Goal: Task Accomplishment & Management: Use online tool/utility

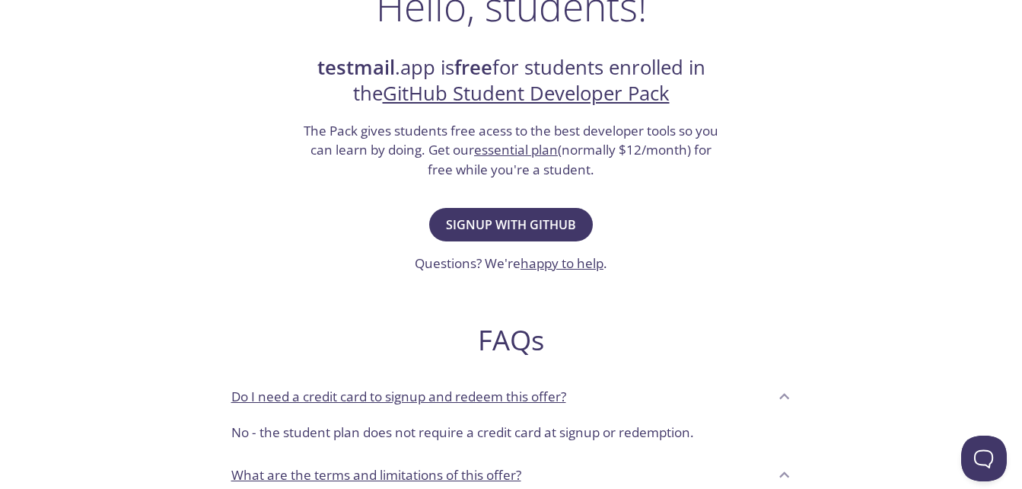
scroll to position [285, 0]
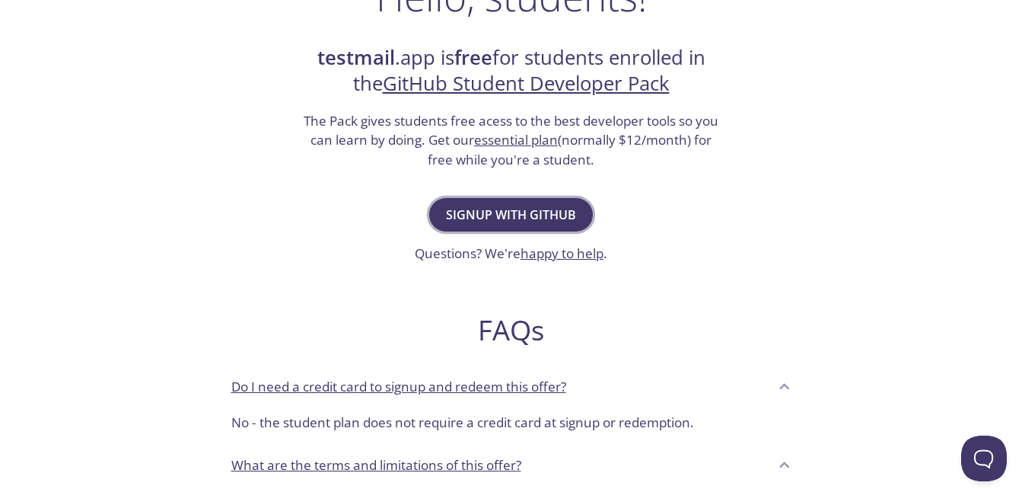
click at [518, 215] on span "Signup with GitHub" at bounding box center [511, 214] width 130 height 21
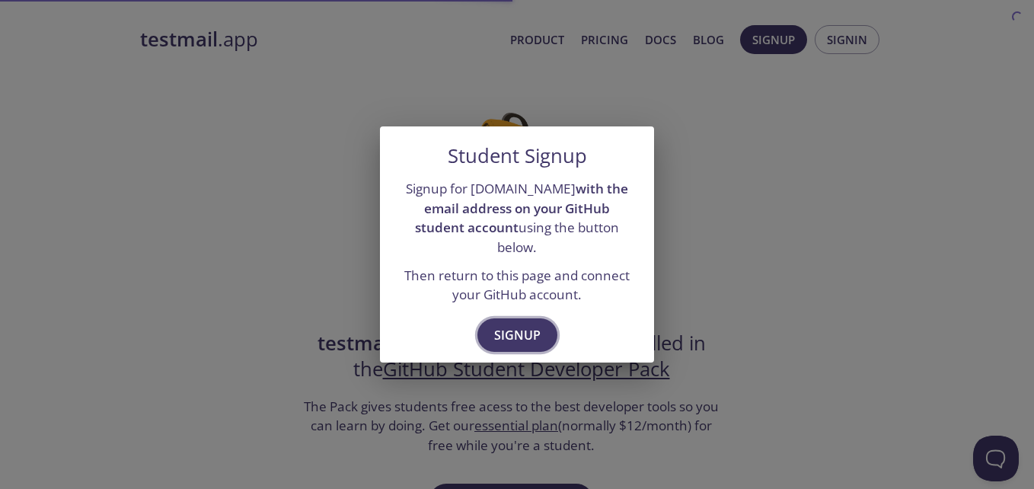
click at [510, 325] on span "Signup" at bounding box center [517, 334] width 46 height 21
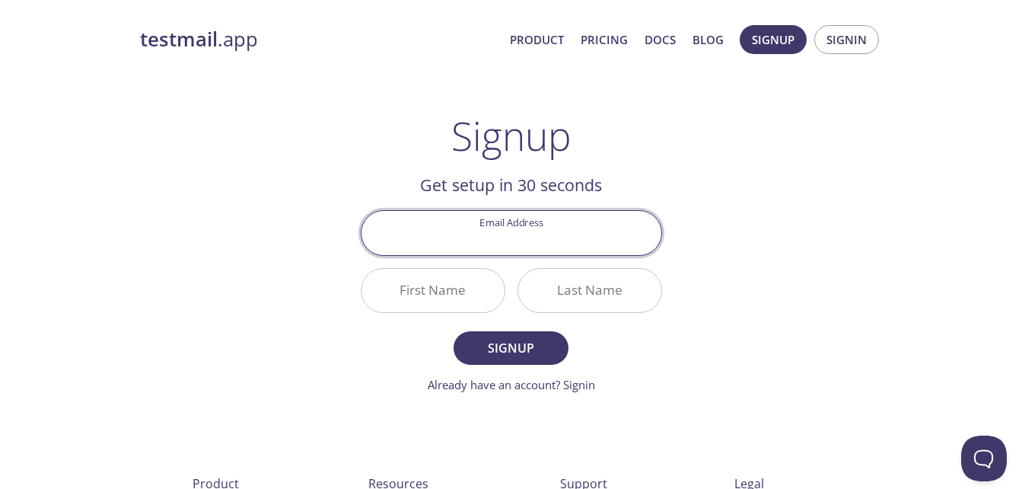
click at [547, 238] on input "Email Address" at bounding box center [512, 232] width 300 height 43
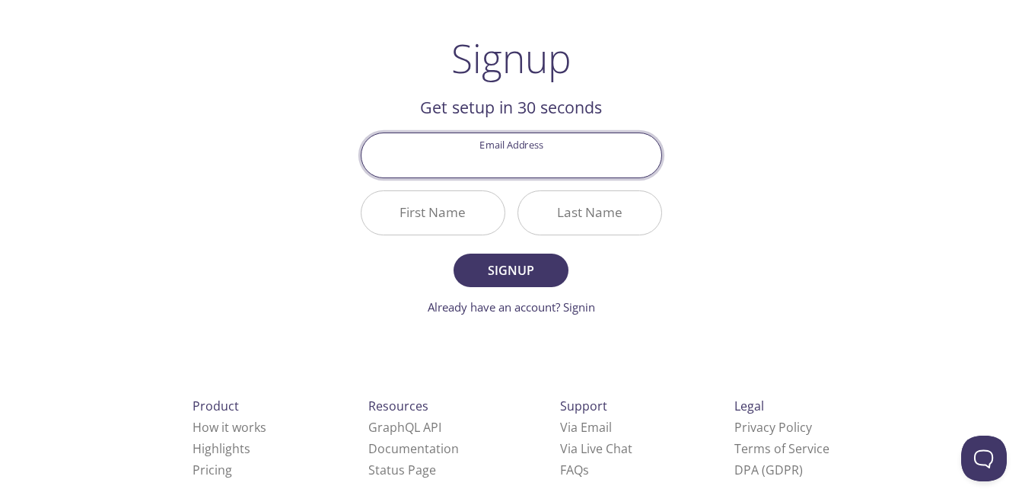
scroll to position [72, 0]
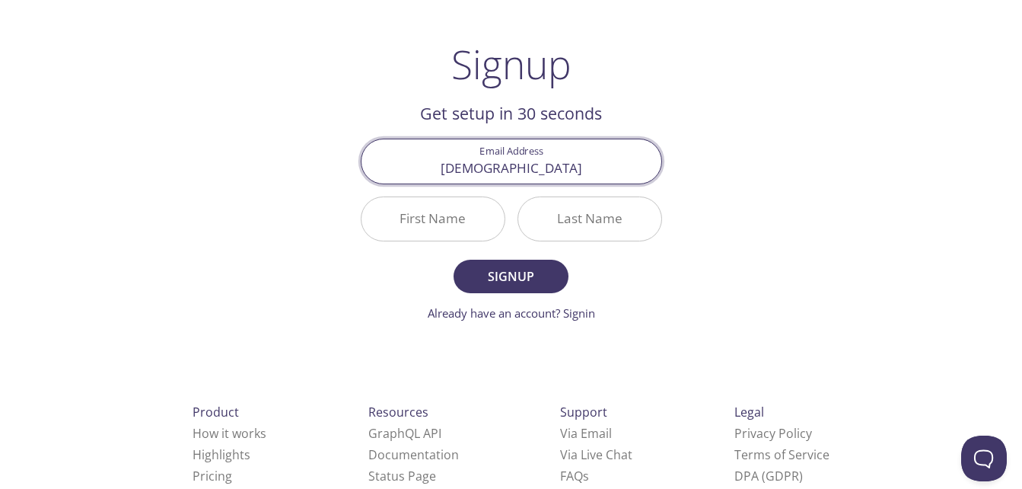
type input "[EMAIL_ADDRESS][DOMAIN_NAME]"
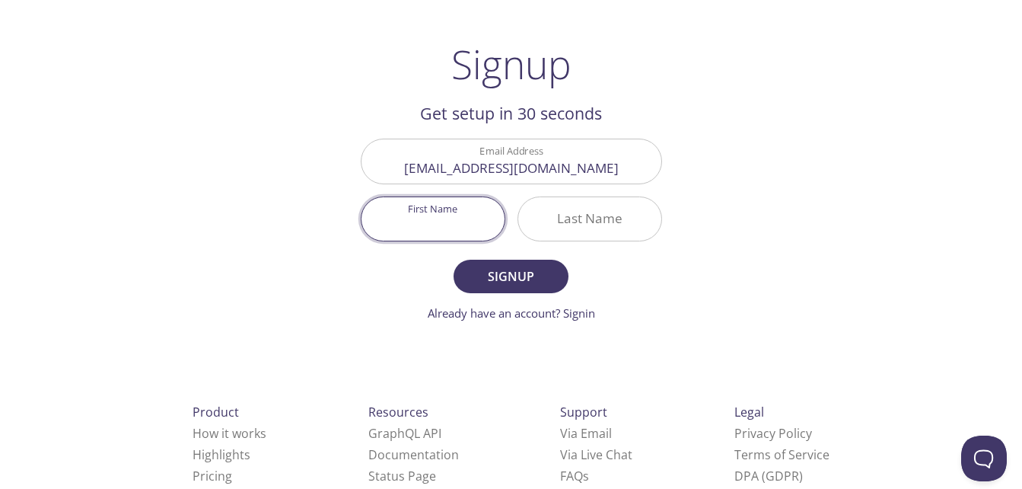
click at [432, 216] on input "First Name" at bounding box center [433, 218] width 143 height 43
click at [448, 220] on input "MuhammadZuhaab" at bounding box center [433, 218] width 143 height 43
type input "[PERSON_NAME]"
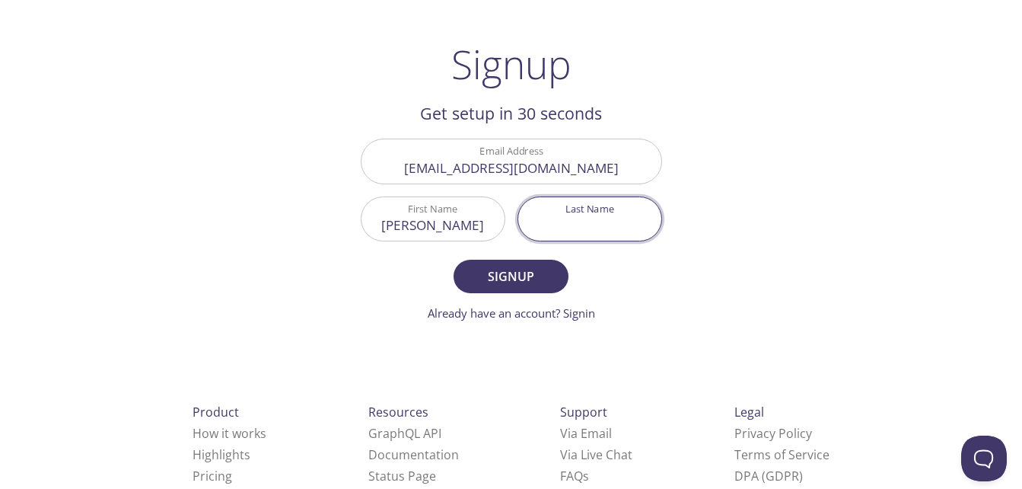
click at [547, 218] on input "Last Name" at bounding box center [589, 218] width 143 height 43
type input "[PERSON_NAME]"
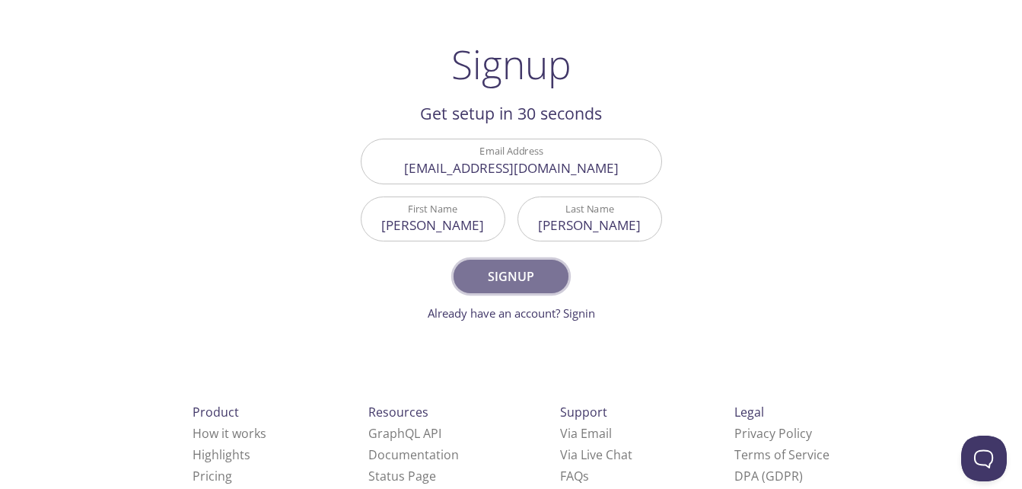
click at [547, 272] on span "Signup" at bounding box center [510, 276] width 81 height 21
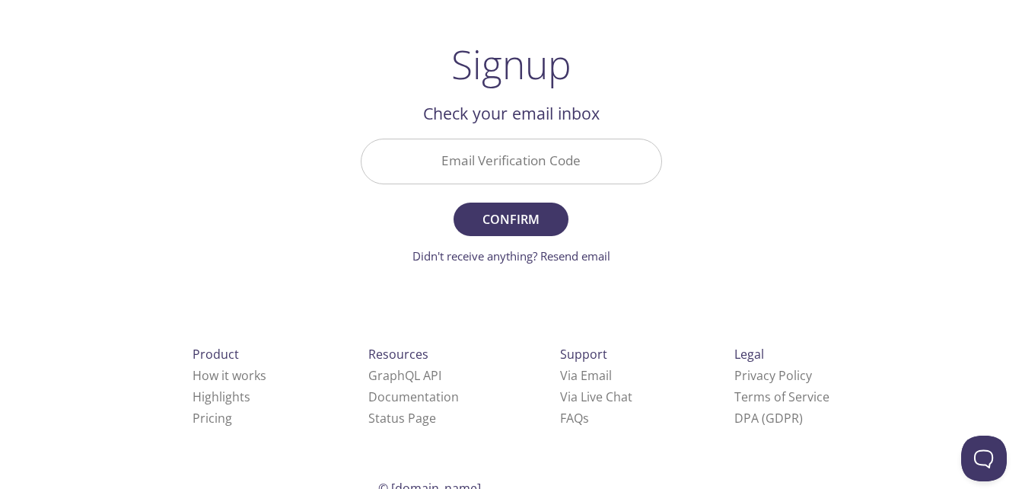
scroll to position [54, 0]
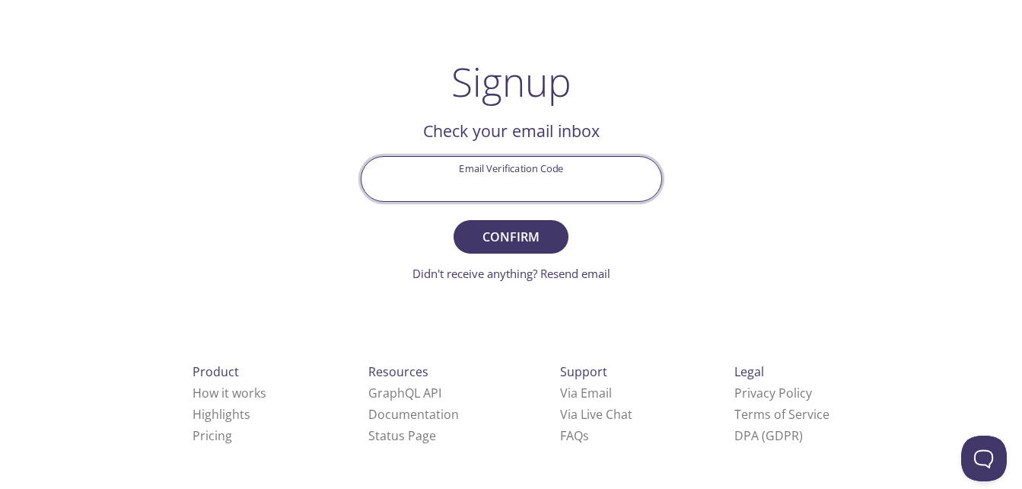
click at [522, 166] on input "Email Verification Code" at bounding box center [512, 178] width 300 height 43
paste input "68CEN29"
type input "68CEN29"
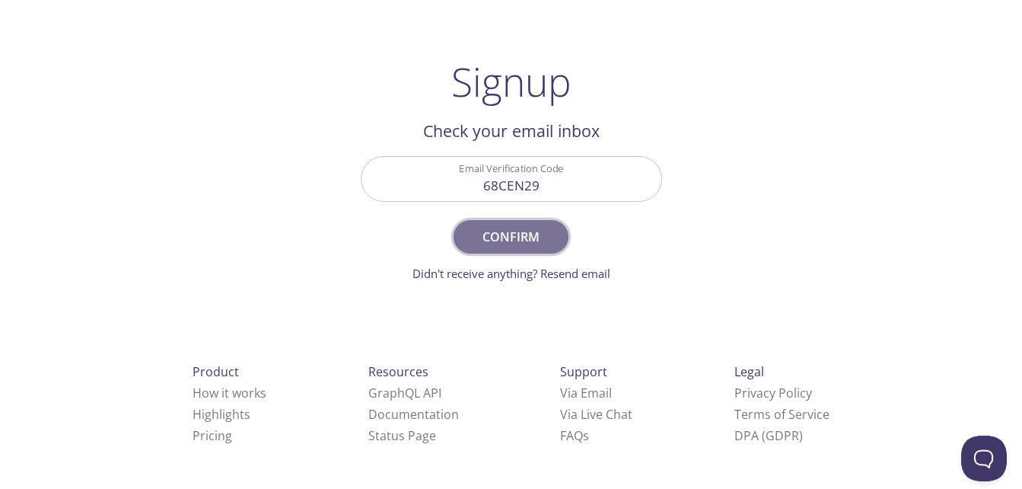
click at [515, 242] on span "Confirm" at bounding box center [510, 236] width 81 height 21
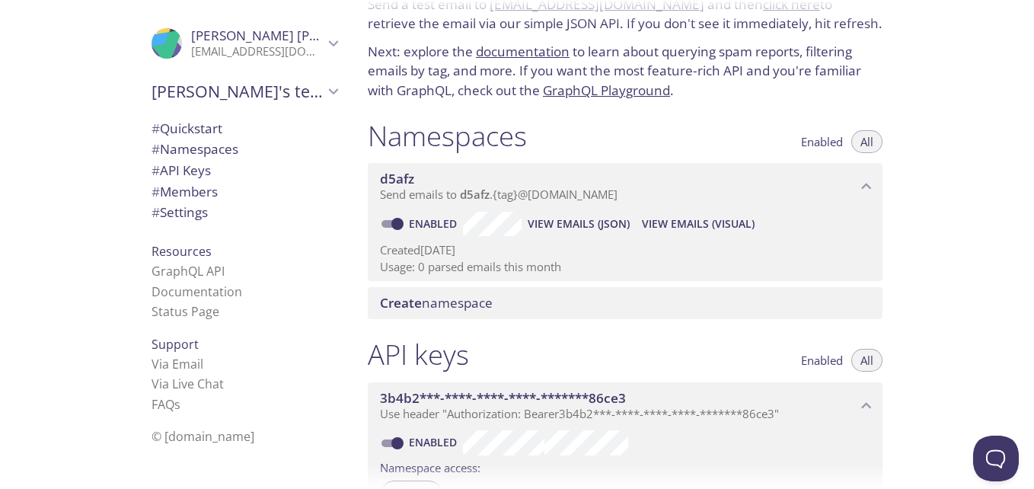
scroll to position [73, 0]
click at [304, 103] on div "[PERSON_NAME]'s team" at bounding box center [244, 92] width 210 height 40
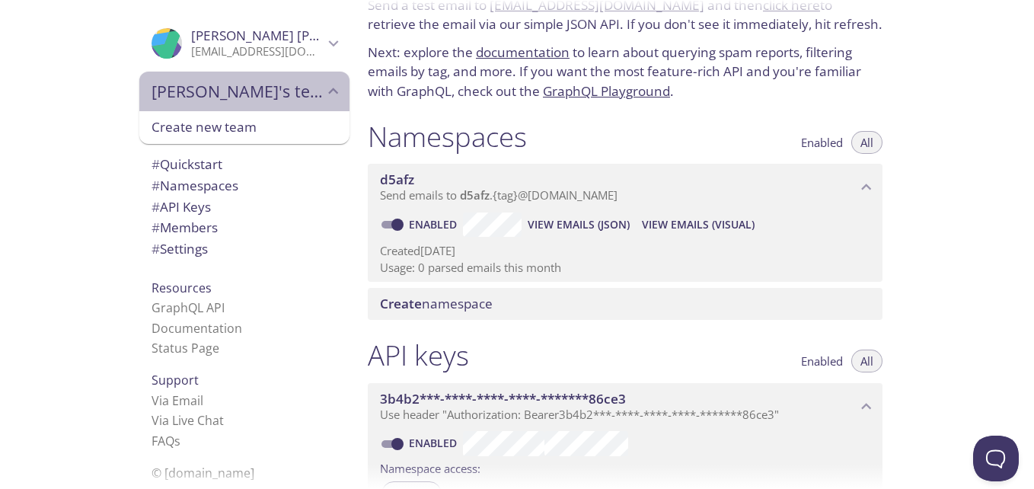
click at [304, 103] on div "[PERSON_NAME]'s team" at bounding box center [244, 92] width 210 height 40
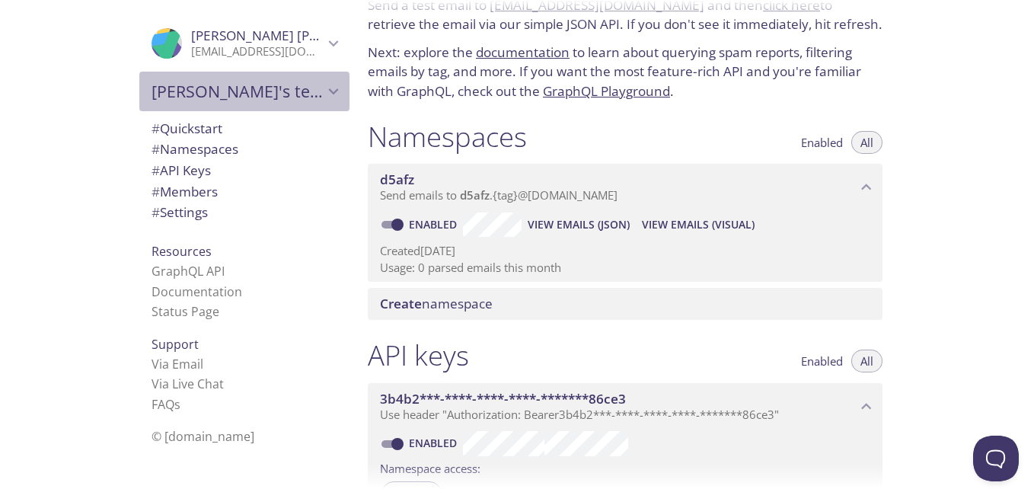
click at [304, 104] on div "[PERSON_NAME]'s team" at bounding box center [244, 92] width 210 height 40
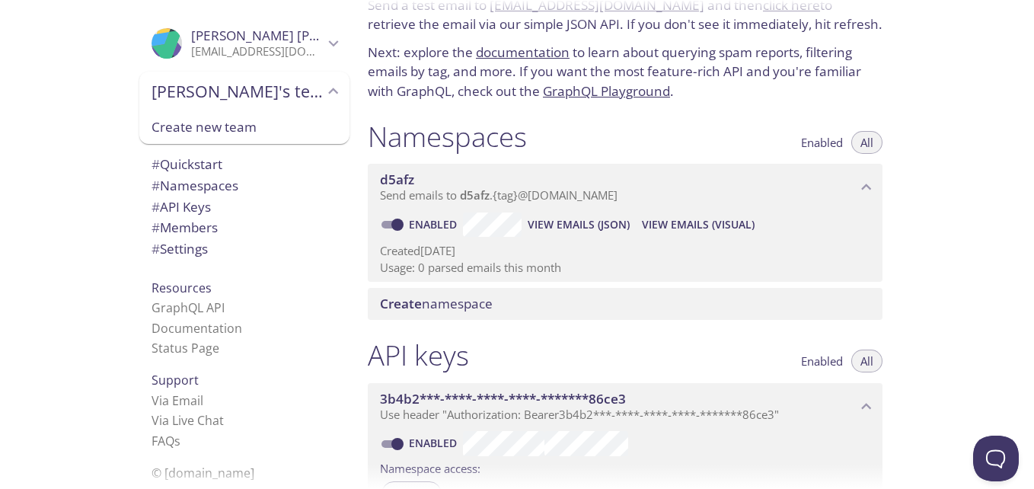
click at [310, 83] on span "[PERSON_NAME]'s team" at bounding box center [237, 91] width 172 height 21
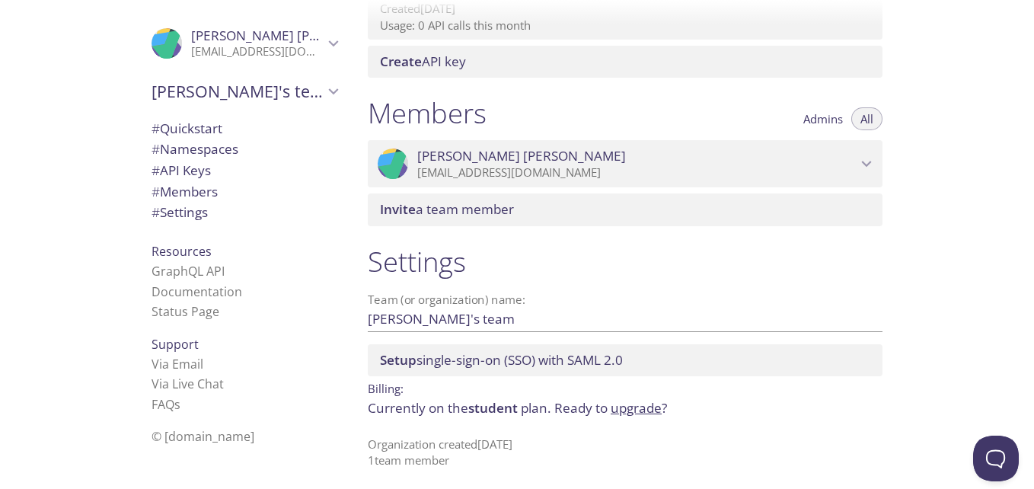
scroll to position [594, 0]
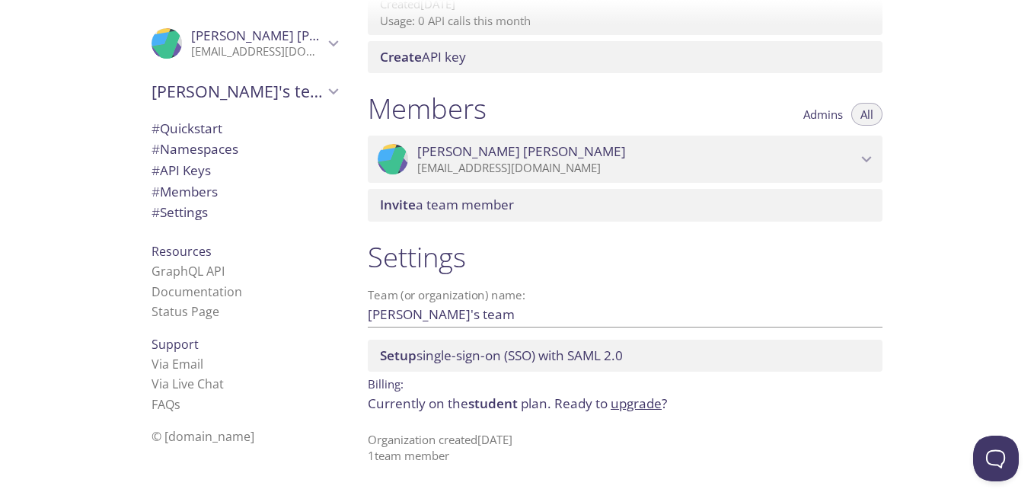
click at [642, 156] on span "[PERSON_NAME]" at bounding box center [636, 151] width 439 height 17
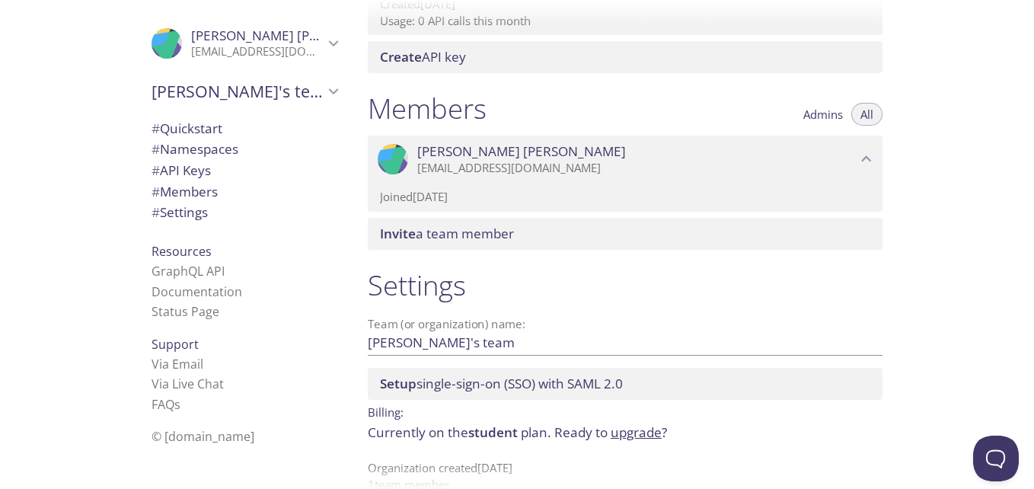
click at [642, 156] on span "[PERSON_NAME]" at bounding box center [636, 151] width 439 height 17
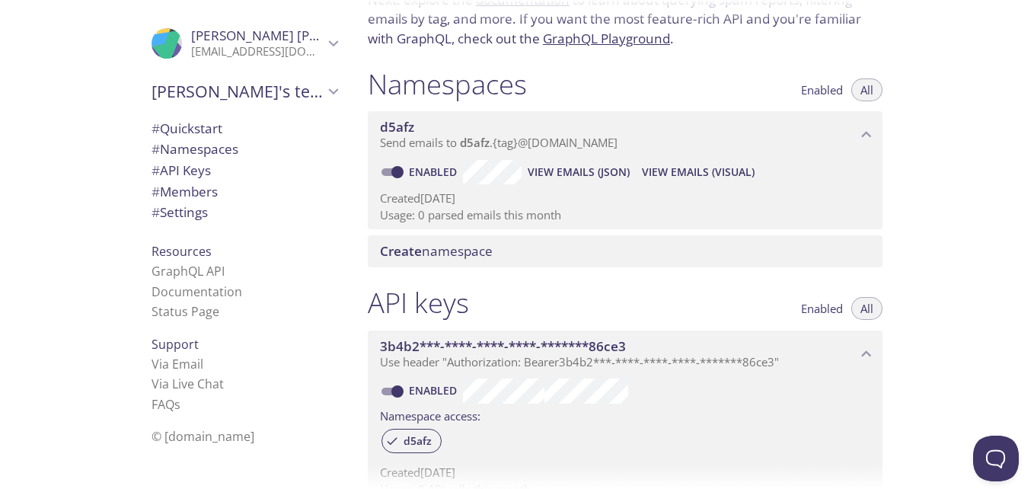
scroll to position [128, 0]
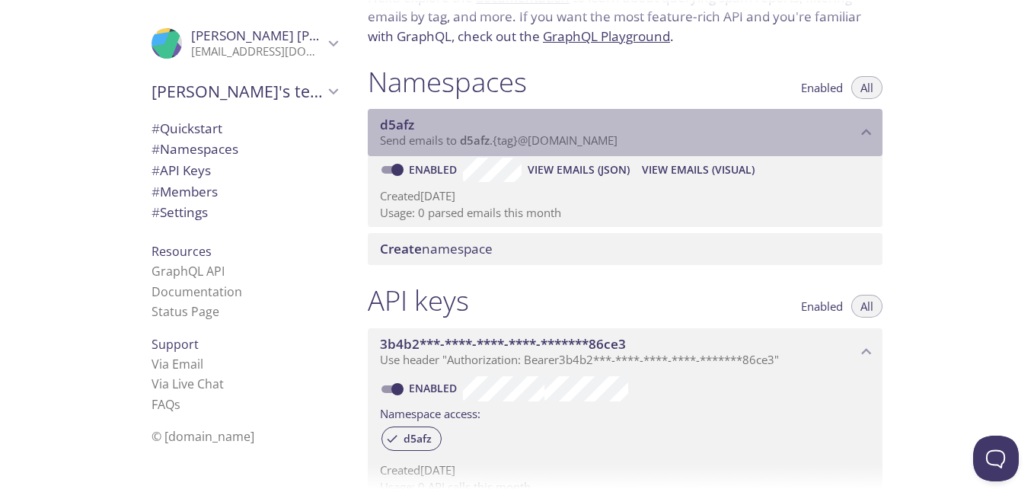
drag, startPoint x: 404, startPoint y: 139, endPoint x: 654, endPoint y: 136, distance: 249.7
click at [650, 136] on p "Send emails to d5afz . {tag} @[DOMAIN_NAME]" at bounding box center [618, 140] width 477 height 15
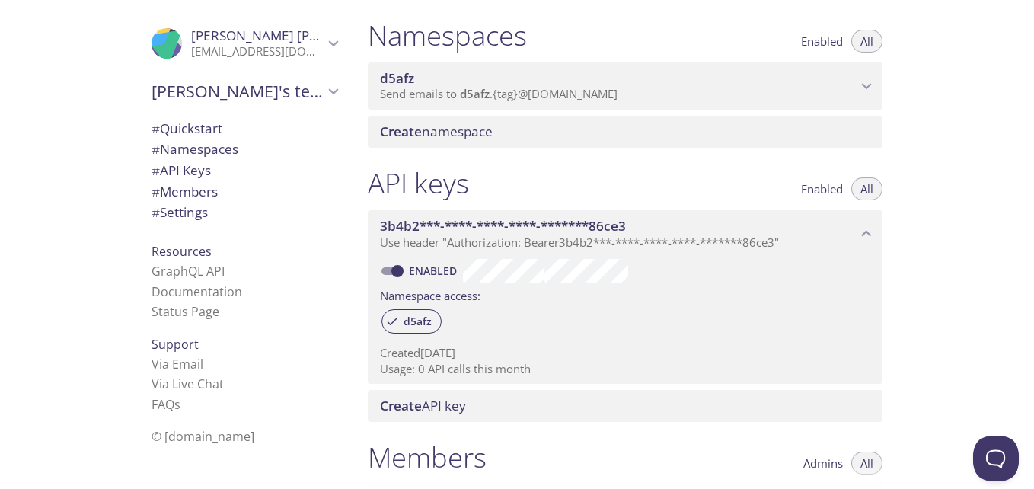
scroll to position [176, 0]
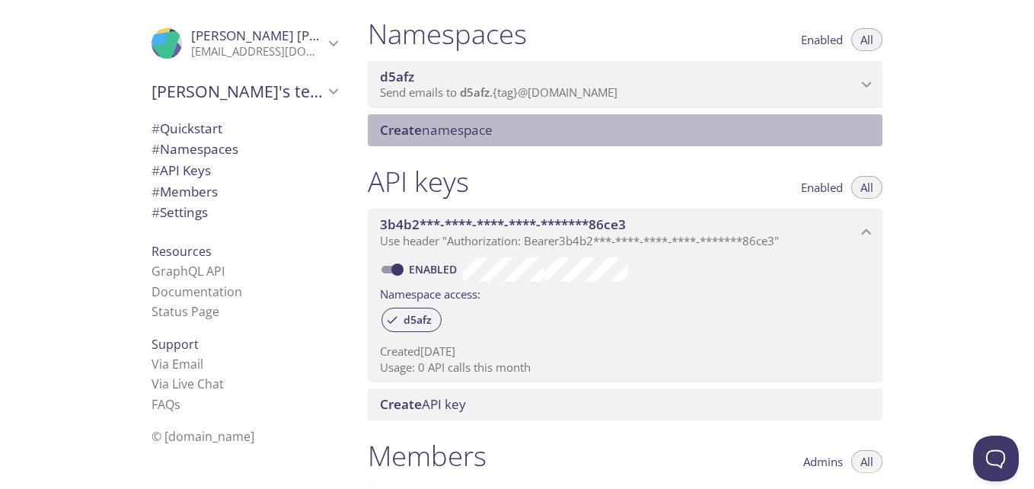
click at [550, 114] on div "Create namespace" at bounding box center [625, 130] width 515 height 32
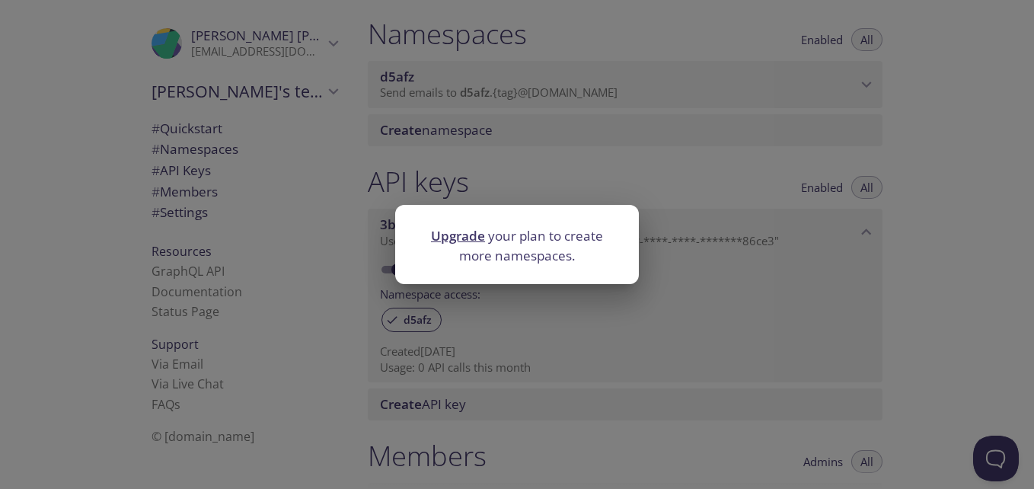
click at [619, 164] on div "Upgrade your plan to create more namespaces." at bounding box center [517, 244] width 1034 height 489
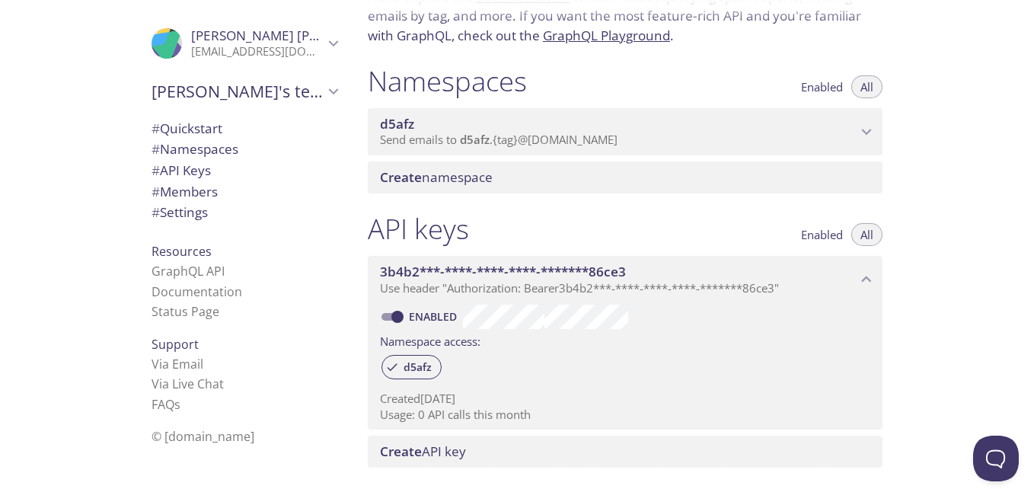
scroll to position [130, 0]
click at [220, 123] on span "# Quickstart" at bounding box center [244, 129] width 186 height 20
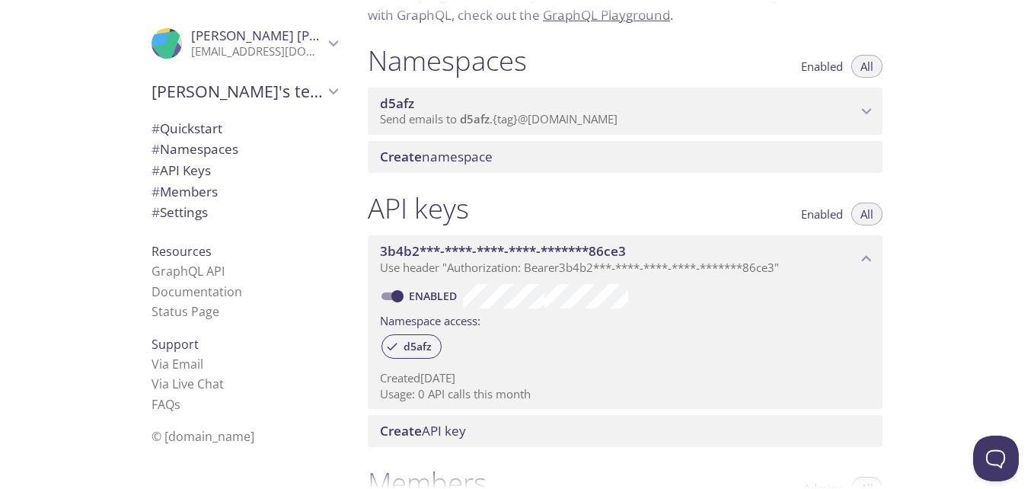
scroll to position [151, 0]
click at [394, 295] on input "Enabled" at bounding box center [397, 294] width 55 height 18
click at [394, 295] on span at bounding box center [391, 295] width 20 height 8
click at [394, 295] on input "Disabled" at bounding box center [385, 294] width 55 height 18
checkbox input "true"
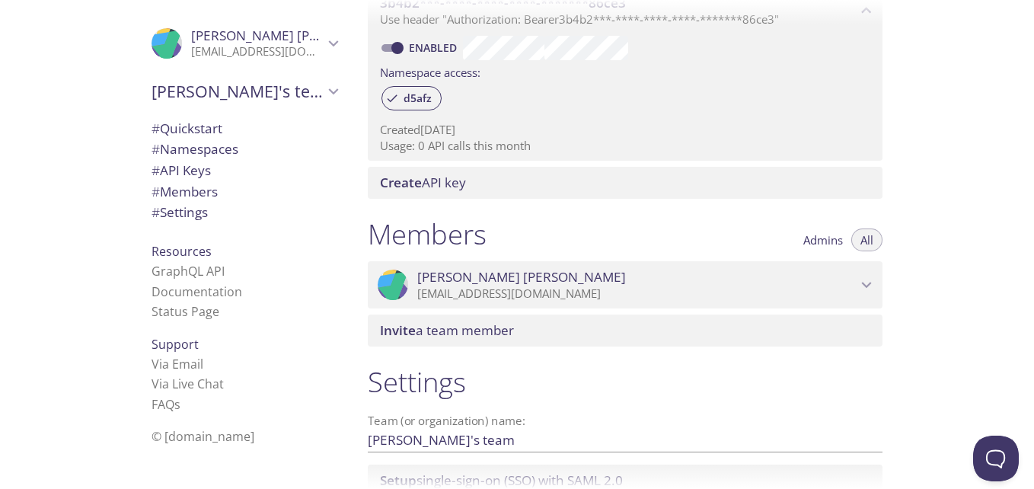
scroll to position [399, 0]
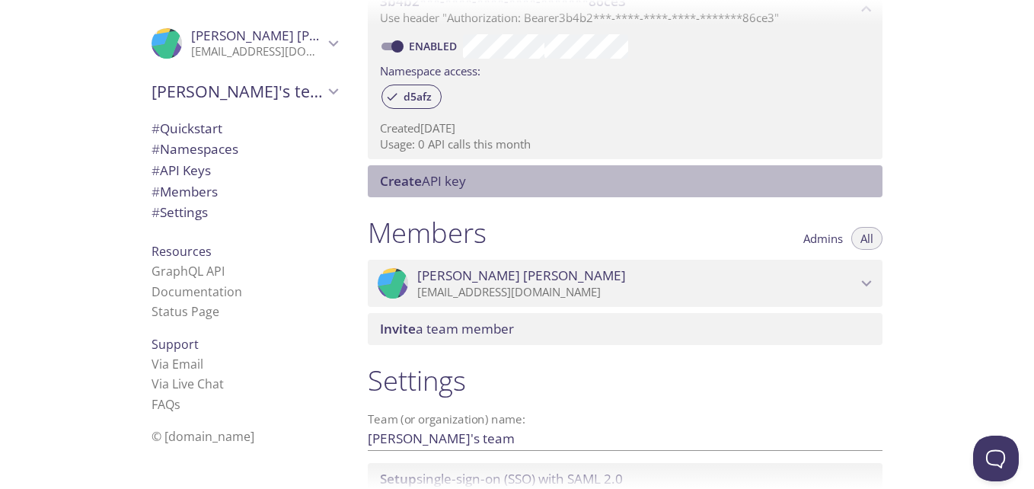
click at [492, 174] on span "Create API key" at bounding box center [628, 181] width 496 height 17
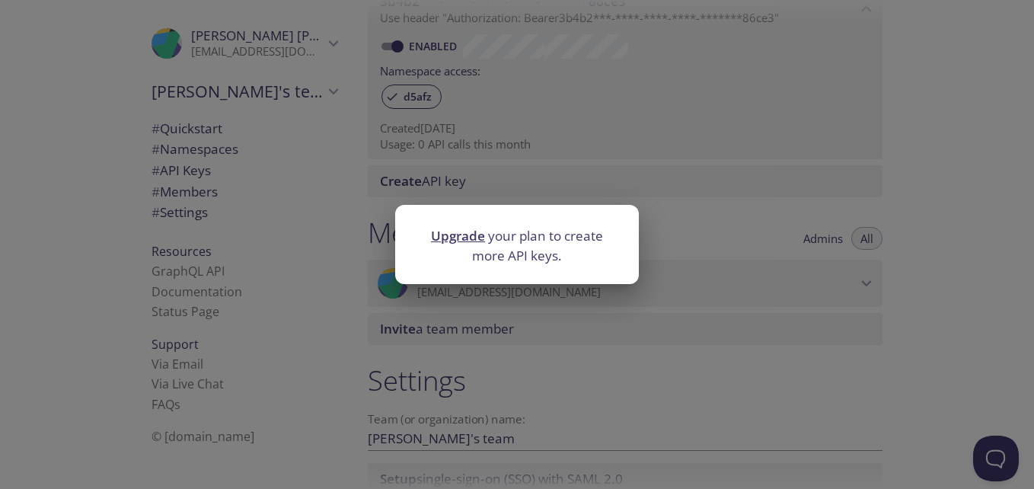
click at [744, 214] on div "Upgrade your plan to create more API keys." at bounding box center [517, 244] width 1034 height 489
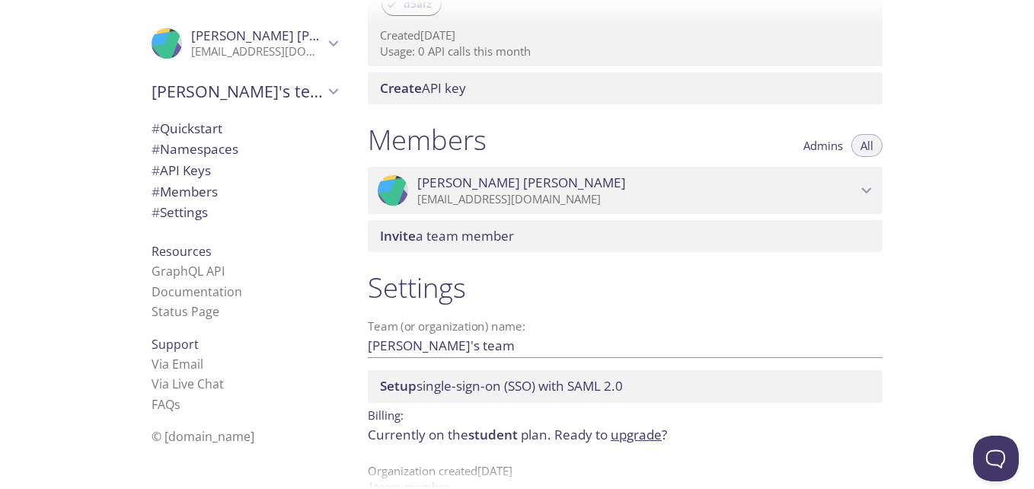
scroll to position [523, 0]
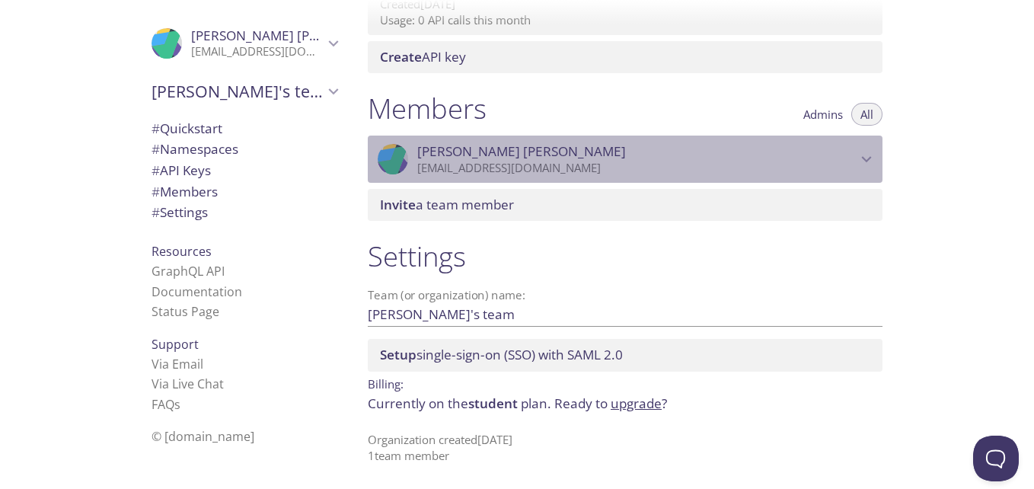
click at [846, 158] on span "[PERSON_NAME]" at bounding box center [636, 151] width 439 height 17
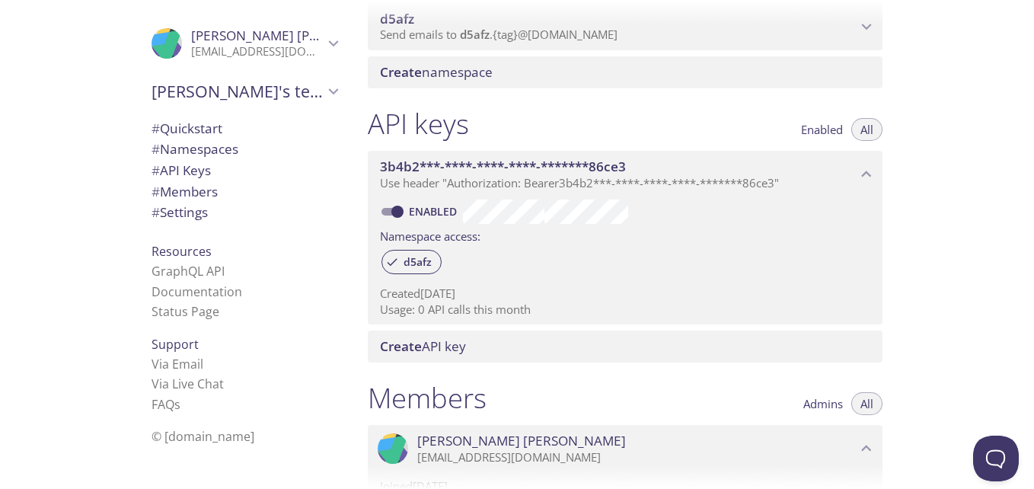
scroll to position [0, 0]
